Goal: Transaction & Acquisition: Book appointment/travel/reservation

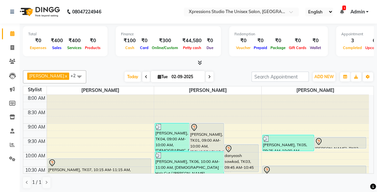
scroll to position [72, 0]
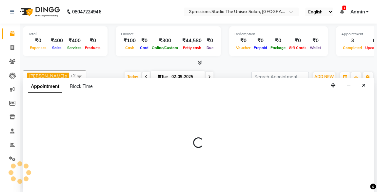
scroll to position [0, 0]
select select "57588"
select select "735"
select select "tentative"
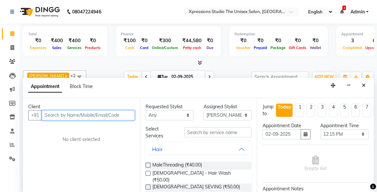
click at [116, 118] on input "text" at bounding box center [88, 115] width 93 height 10
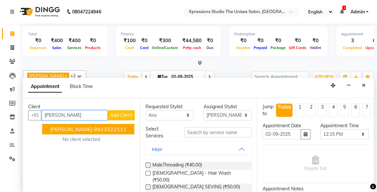
click at [121, 124] on button "[PERSON_NAME] 9923322111" at bounding box center [88, 129] width 92 height 10
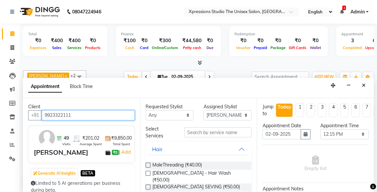
type input "9923322111"
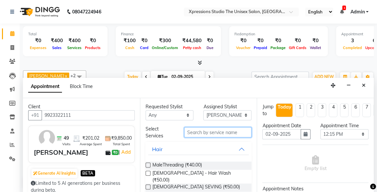
click at [222, 132] on input "text" at bounding box center [217, 132] width 67 height 10
click at [148, 185] on label at bounding box center [147, 187] width 5 height 5
click at [148, 186] on input "checkbox" at bounding box center [147, 188] width 4 height 4
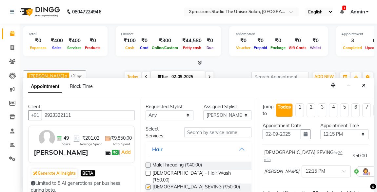
checkbox input "false"
click at [225, 132] on input "text" at bounding box center [217, 132] width 67 height 10
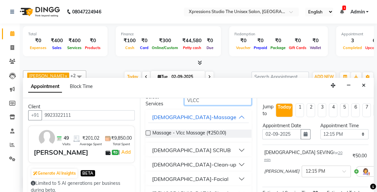
scroll to position [44, 0]
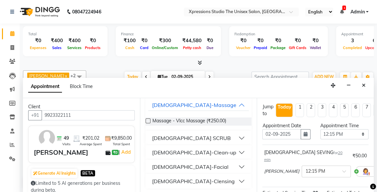
type input "VLCC"
click at [190, 178] on button "[DEMOGRAPHIC_DATA]-Clensing" at bounding box center [198, 181] width 101 height 12
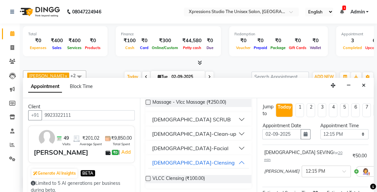
click at [148, 177] on label at bounding box center [147, 178] width 5 height 5
click at [148, 177] on input "checkbox" at bounding box center [147, 179] width 4 height 4
checkbox input "false"
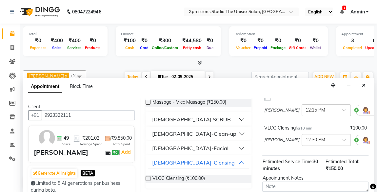
scroll to position [125, 0]
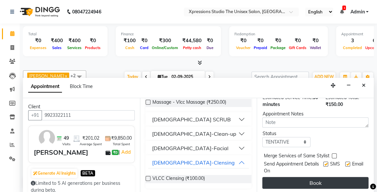
click at [313, 182] on button "Book" at bounding box center [315, 183] width 106 height 12
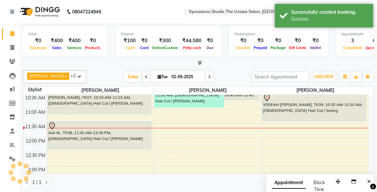
scroll to position [0, 0]
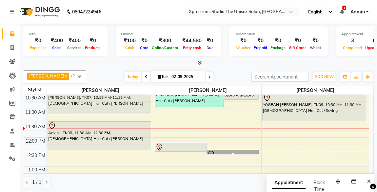
click at [341, 13] on icon at bounding box center [341, 11] width 4 height 5
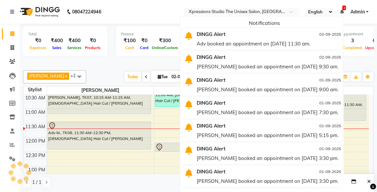
click at [341, 13] on icon at bounding box center [341, 11] width 4 height 5
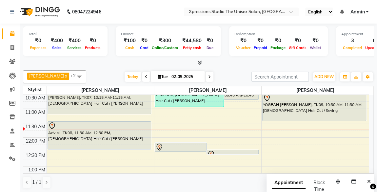
click at [60, 190] on div "[PERSON_NAME] x [PERSON_NAME] x [PERSON_NAME] x +2 UnSelect All [PERSON_NAME] […" at bounding box center [198, 130] width 350 height 124
